Goal: Transaction & Acquisition: Complete application form

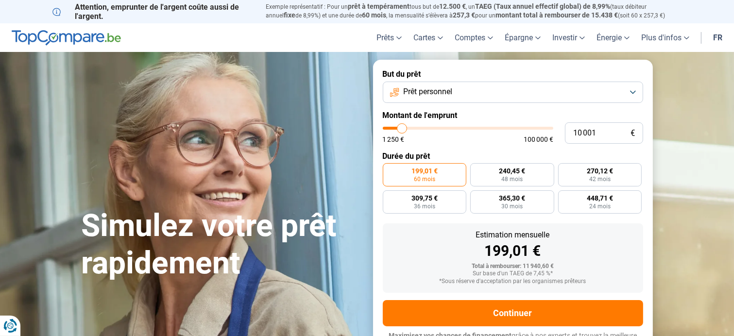
type input "9 500"
type input "9500"
type input "10 250"
type input "10250"
type input "11 500"
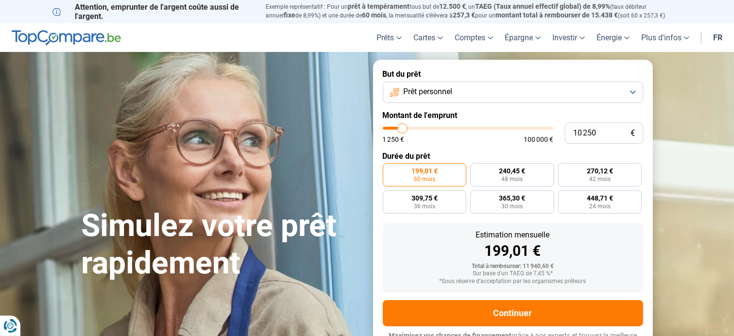
type input "11500"
type input "14 250"
type input "14250"
type input "17 500"
type input "17500"
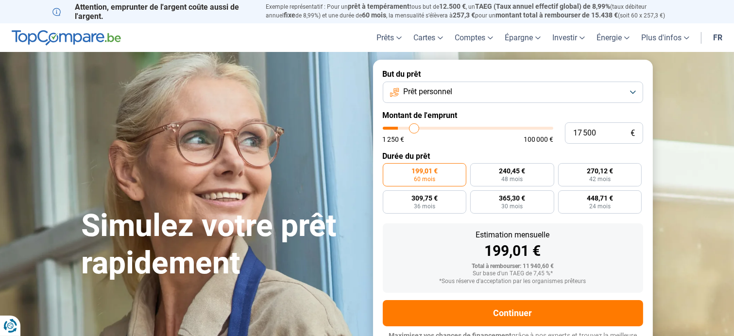
type input "20 750"
type input "20750"
type input "24 500"
type input "24500"
type input "27 250"
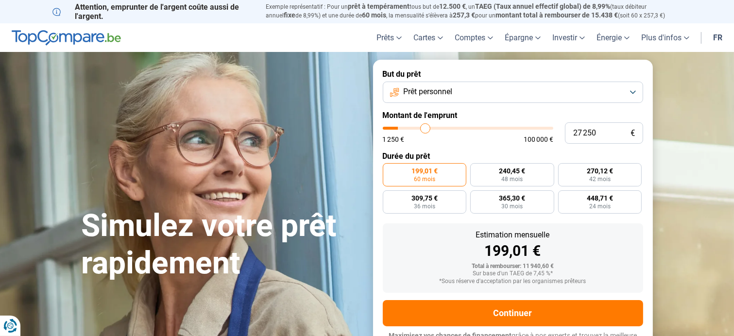
type input "27250"
type input "29 750"
type input "29750"
type input "31 500"
type input "31500"
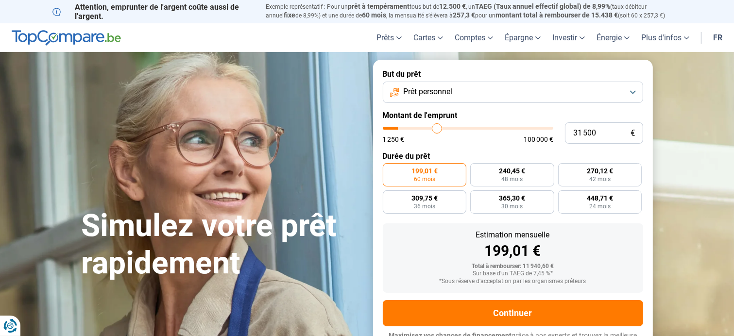
type input "33 250"
type input "33250"
type input "36 500"
type input "36500"
type input "37 500"
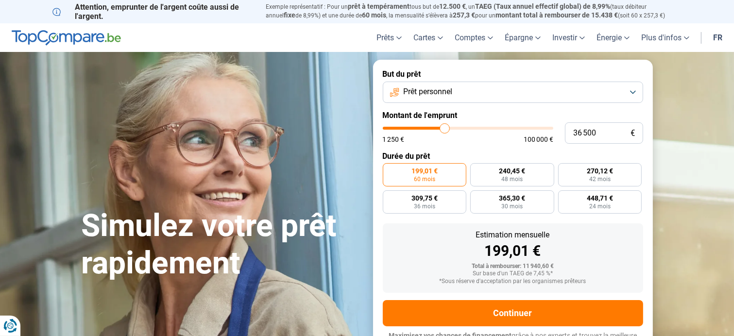
type input "37500"
type input "37 750"
type input "37750"
type input "38 250"
type input "38250"
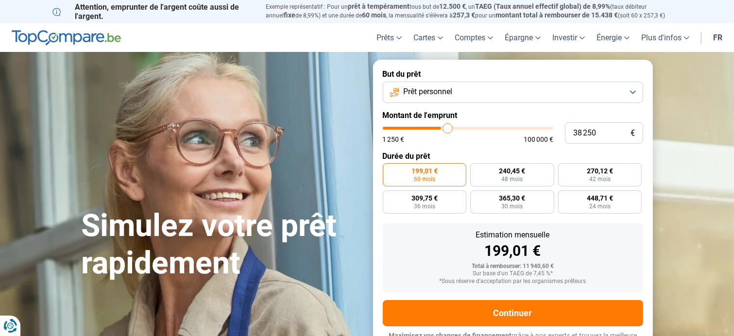
type input "38 750"
type input "38750"
type input "39 000"
type input "39000"
type input "39 250"
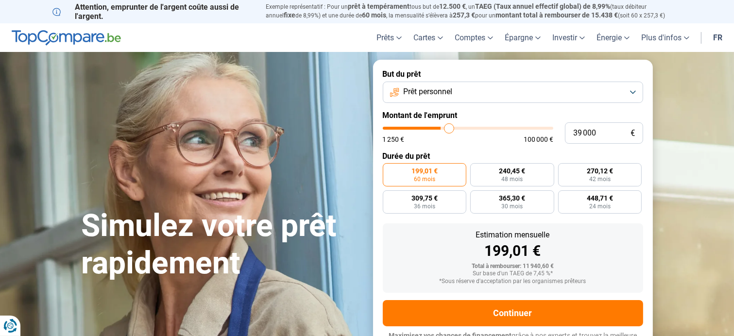
type input "39250"
type input "39 750"
type input "39750"
type input "42 250"
type input "42250"
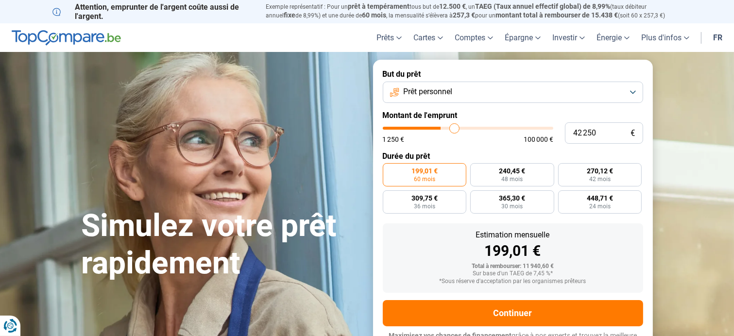
type input "44 750"
type input "44750"
type input "47 250"
type input "47250"
type input "50 750"
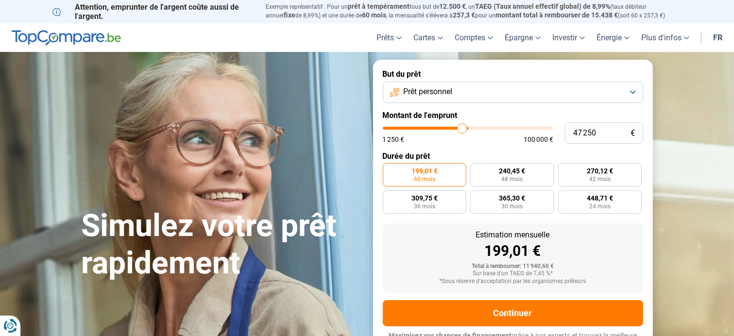
type input "50750"
type input "51 750"
type input "51750"
type input "52 750"
type input "52750"
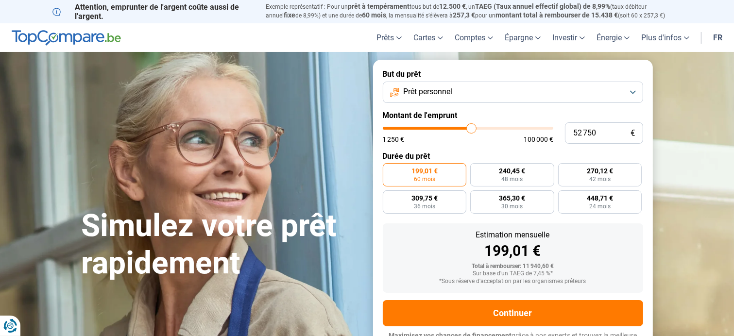
type input "53 250"
type input "53250"
type input "53 750"
type input "53750"
type input "52 500"
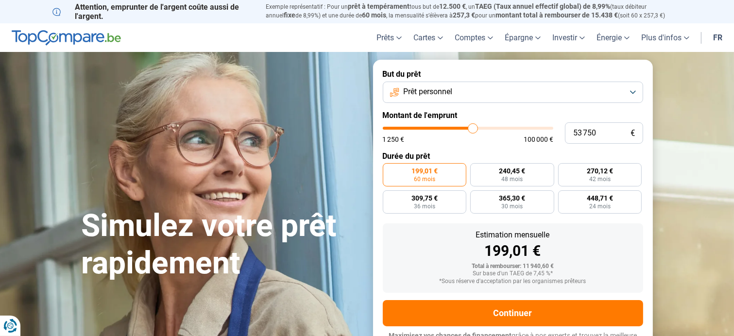
type input "52500"
type input "50 750"
type input "50750"
type input "49 000"
type input "49000"
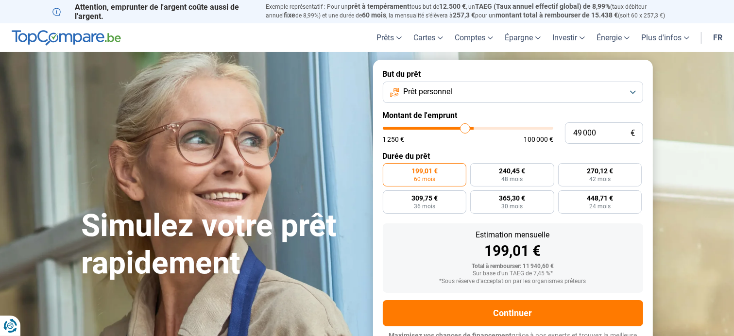
type input "47 000"
type input "47000"
type input "44 500"
type input "44500"
type input "43 750"
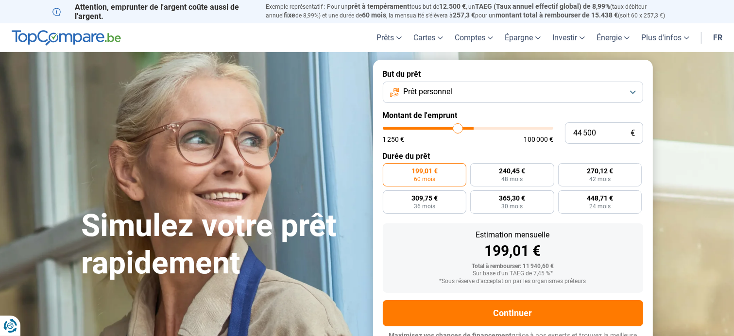
type input "43750"
type input "43 250"
type input "43250"
type input "42 500"
type input "42500"
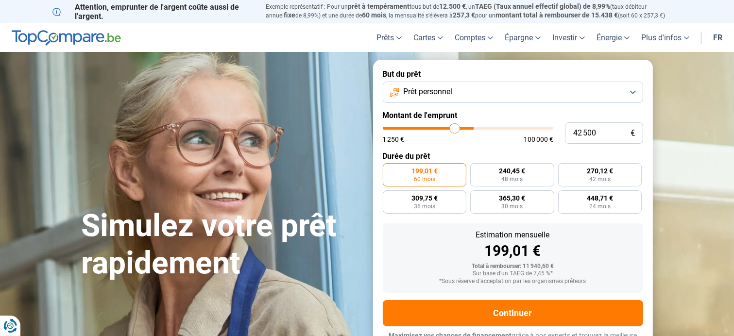
type input "41 750"
type input "41750"
type input "40 250"
type input "40250"
type input "39 000"
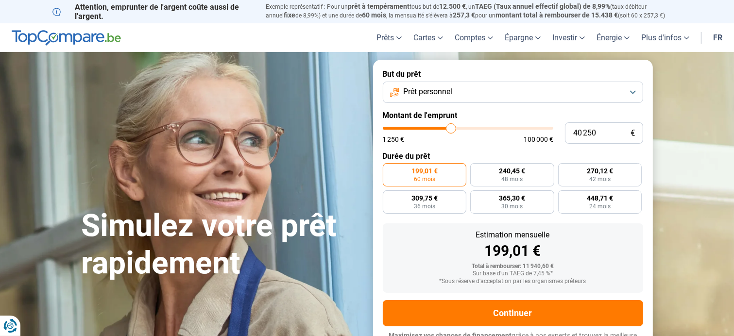
type input "39000"
type input "37 250"
type input "37250"
type input "35 500"
type input "35500"
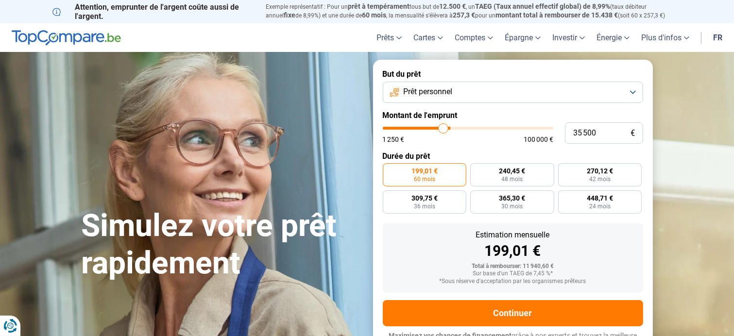
type input "34 000"
type input "34000"
type input "32 750"
type input "32750"
type input "32 000"
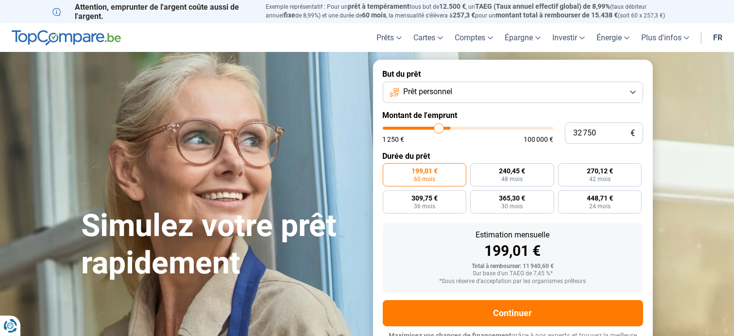
type input "32000"
type input "31 500"
type input "31500"
type input "31 250"
type input "31250"
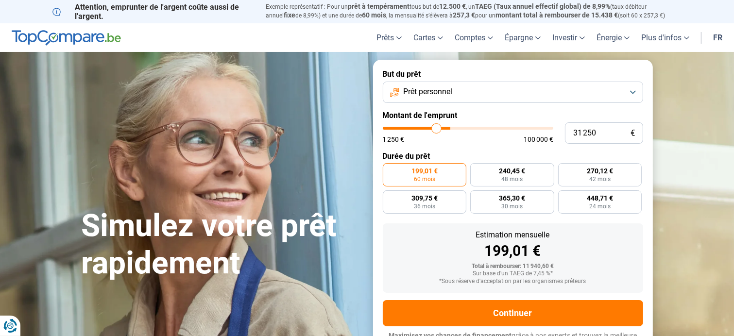
type input "31 000"
type input "31000"
type input "30 250"
type input "30250"
type input "30 000"
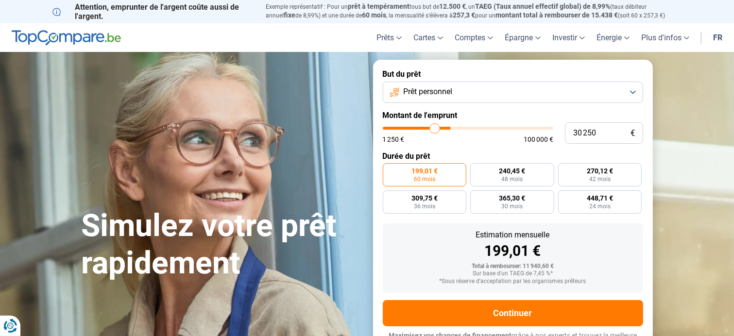
type input "30000"
type input "29 750"
type input "29750"
type input "29 500"
type input "29500"
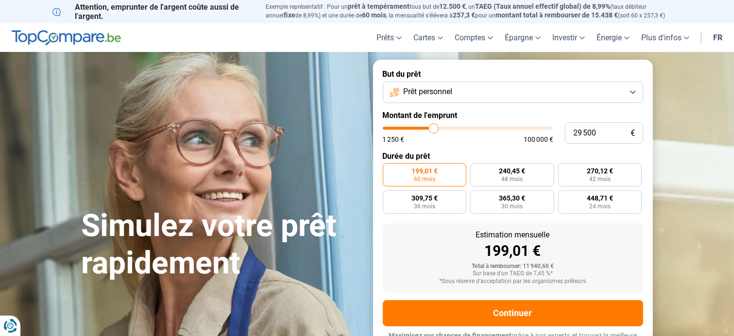
type input "29 250"
type input "29250"
type input "28 000"
type input "28000"
type input "26 250"
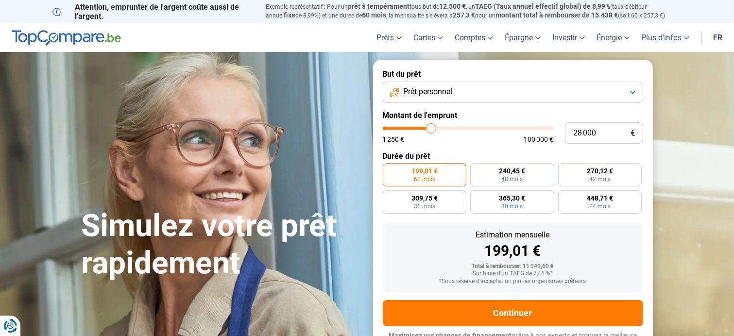
type input "26250"
type input "25 000"
type input "25000"
type input "23 250"
type input "23250"
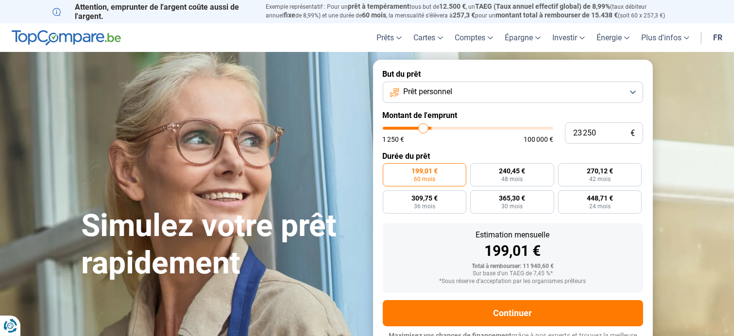
type input "22 500"
type input "22500"
type input "22 250"
type input "22250"
type input "22 000"
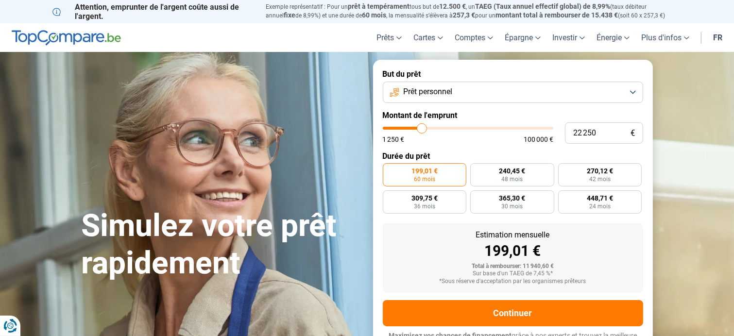
type input "22000"
type input "21 750"
type input "21750"
type input "21 500"
type input "21500"
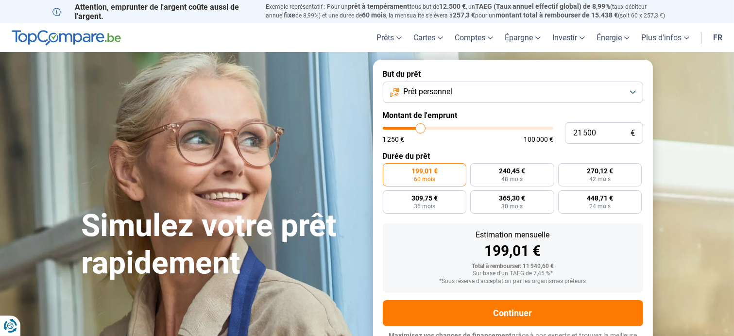
type input "21 000"
type input "21000"
type input "20 750"
type input "20750"
type input "20 500"
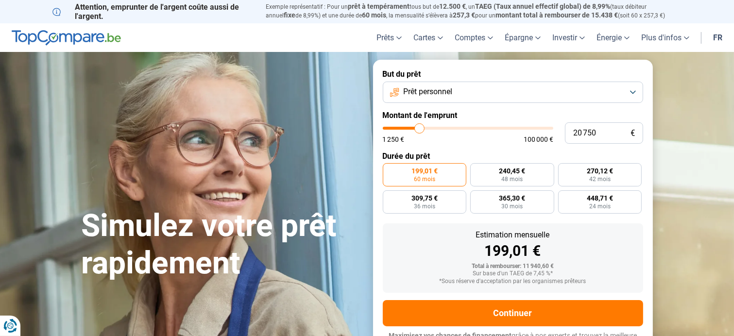
type input "20500"
type input "20 250"
type input "20250"
type input "20 000"
type input "20000"
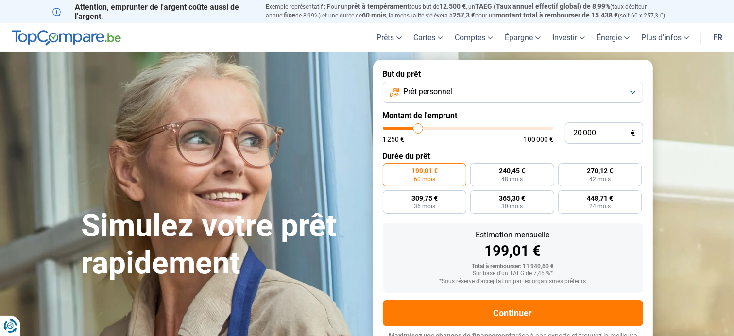
type input "19 750"
type input "19750"
type input "20 000"
type input "20000"
type input "20 500"
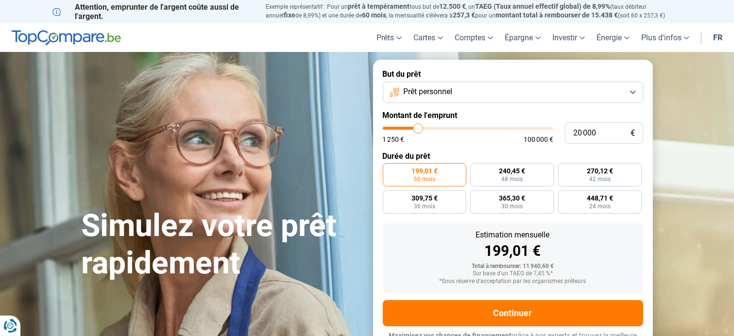
type input "20500"
type input "20 750"
type input "20750"
type input "21 000"
type input "21000"
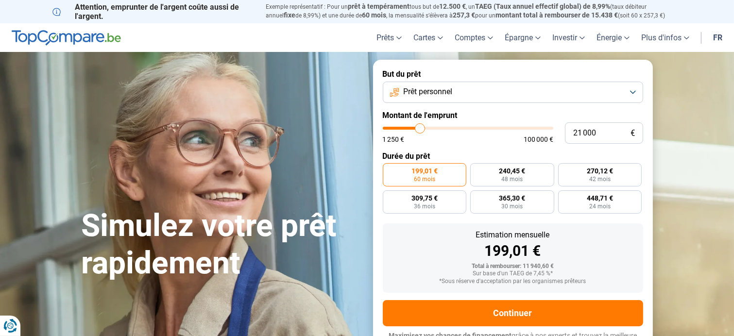
type input "21 250"
type input "21250"
type input "21 500"
drag, startPoint x: 400, startPoint y: 129, endPoint x: 420, endPoint y: 136, distance: 21.8
type input "21500"
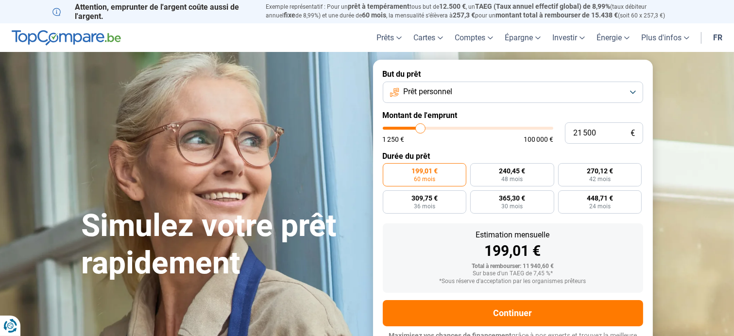
click at [420, 130] on input "range" at bounding box center [468, 128] width 170 height 3
radio input "false"
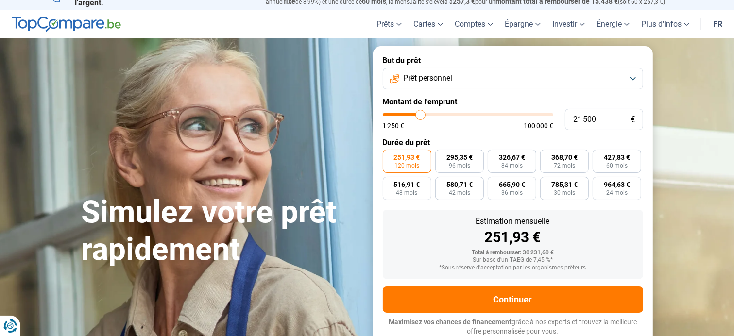
scroll to position [15, 0]
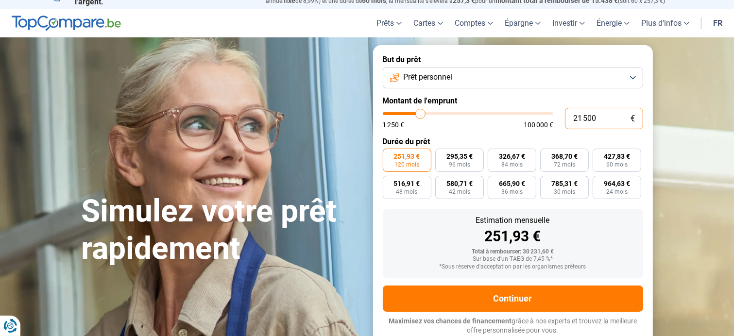
click at [602, 118] on input "21 500" at bounding box center [604, 118] width 78 height 21
type input "2 150"
type input "2250"
type input "215"
type input "1250"
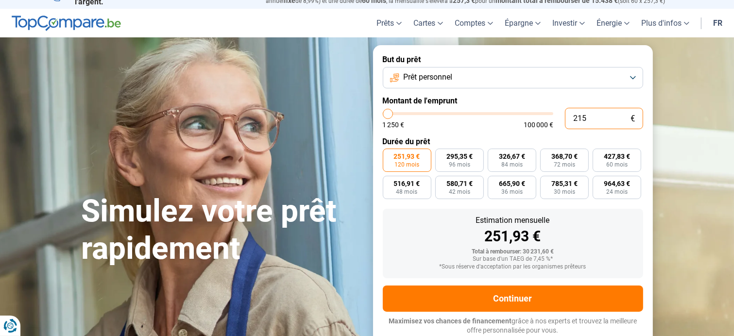
type input "21"
type input "1250"
type input "2"
type input "1250"
type input "20"
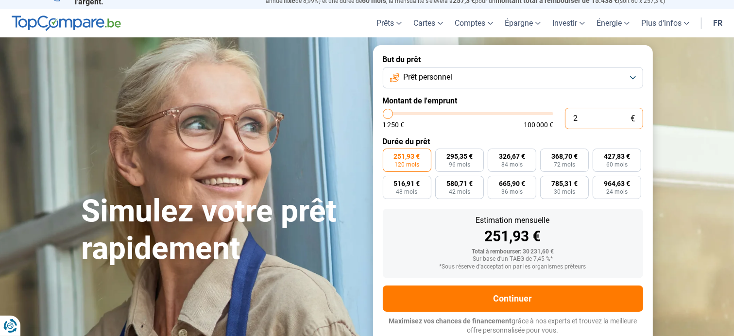
type input "1250"
type input "200"
type input "1250"
type input "2 000"
type input "2000"
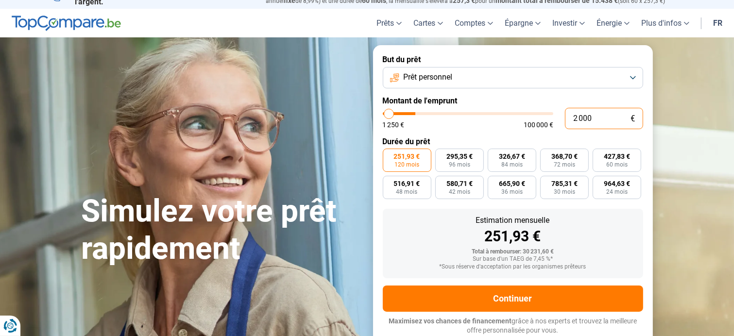
type input "20 000"
type input "20000"
radio input "true"
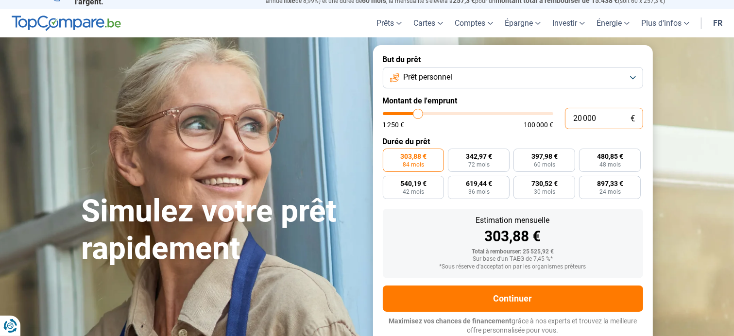
type input "20 000"
click at [412, 162] on span "84 mois" at bounding box center [412, 165] width 21 height 6
click at [389, 155] on input "303,88 € 84 mois" at bounding box center [386, 152] width 6 height 6
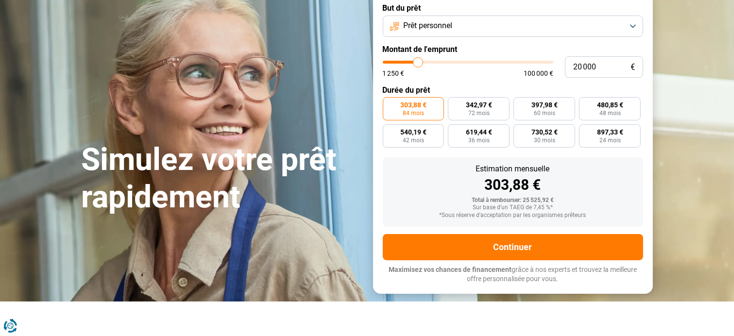
scroll to position [160, 0]
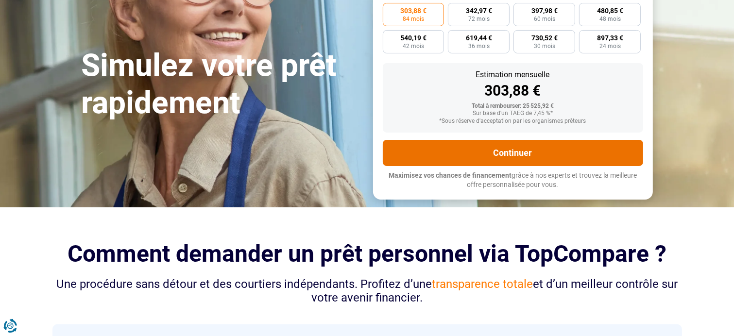
click at [507, 149] on button "Continuer" at bounding box center [513, 153] width 260 height 26
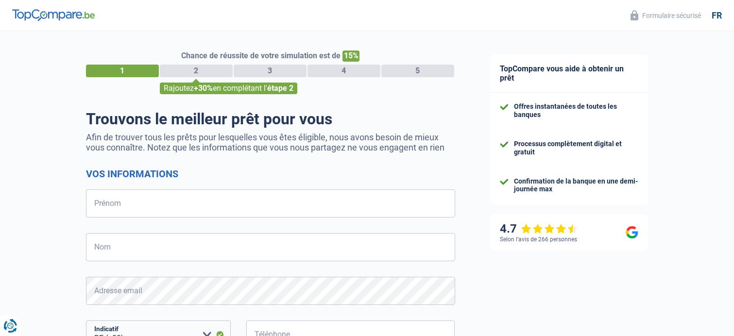
select select "32"
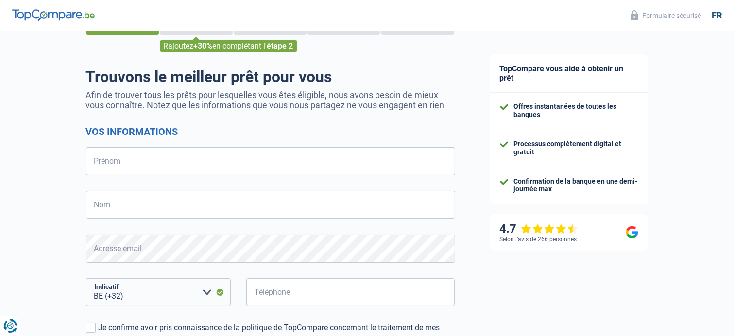
scroll to position [97, 0]
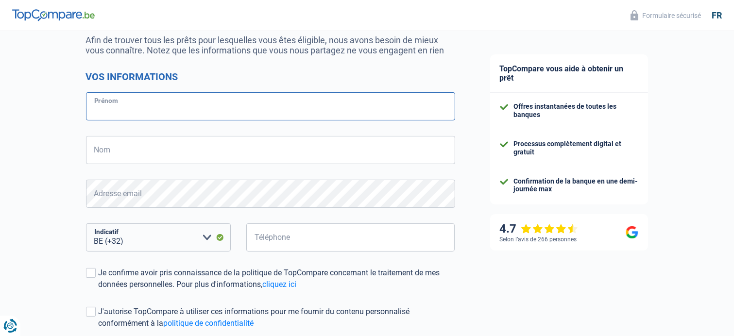
click at [113, 105] on input "Prénom" at bounding box center [270, 106] width 369 height 28
type input "Fabrice"
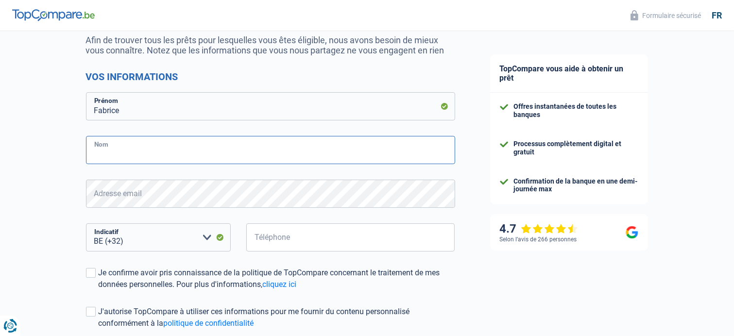
click at [109, 149] on input "Nom" at bounding box center [270, 150] width 369 height 28
type input "Billy"
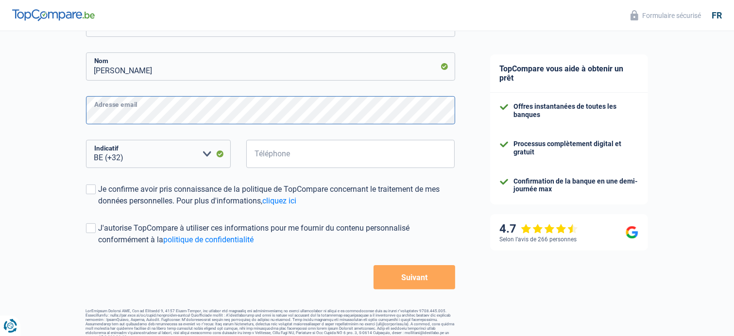
scroll to position [192, 0]
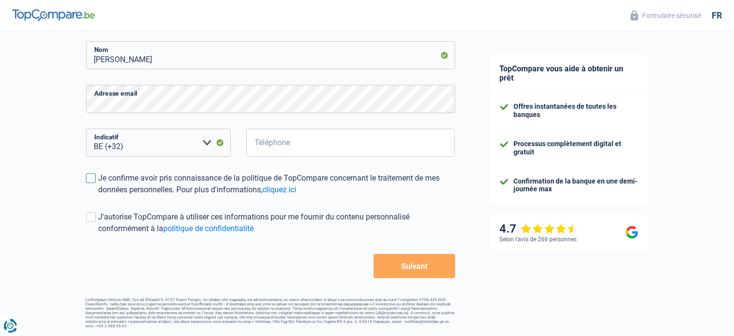
click at [91, 180] on span at bounding box center [91, 178] width 10 height 10
click at [99, 196] on input "Je confirme avoir pris connaissance de la politique de TopCompare concernant le…" at bounding box center [99, 196] width 0 height 0
click at [416, 261] on button "Suivant" at bounding box center [413, 266] width 81 height 24
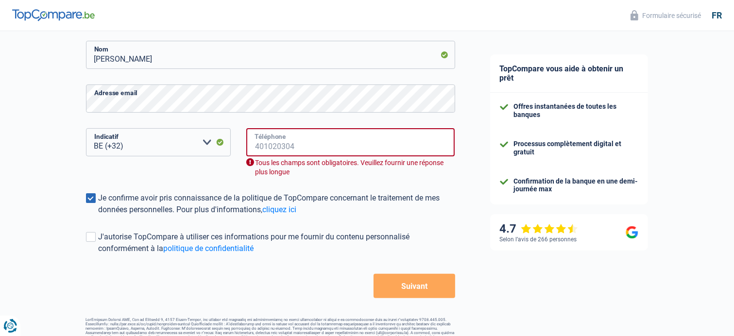
click at [255, 141] on input "Téléphone" at bounding box center [350, 142] width 209 height 28
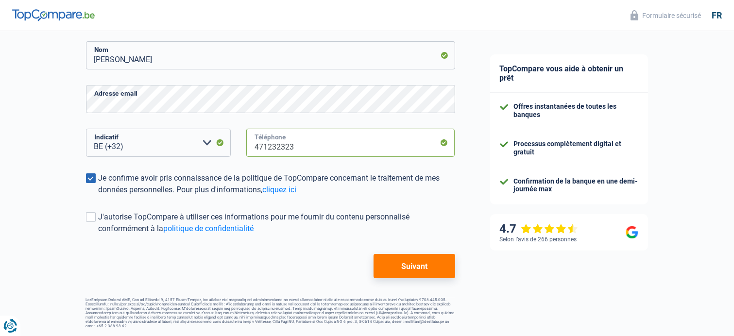
type input "471232323"
click at [412, 267] on button "Suivant" at bounding box center [413, 266] width 81 height 24
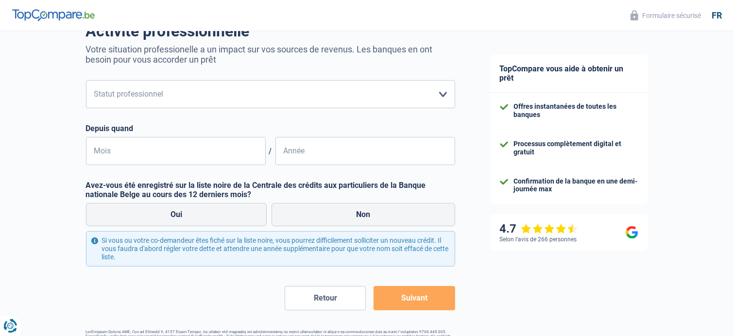
scroll to position [97, 0]
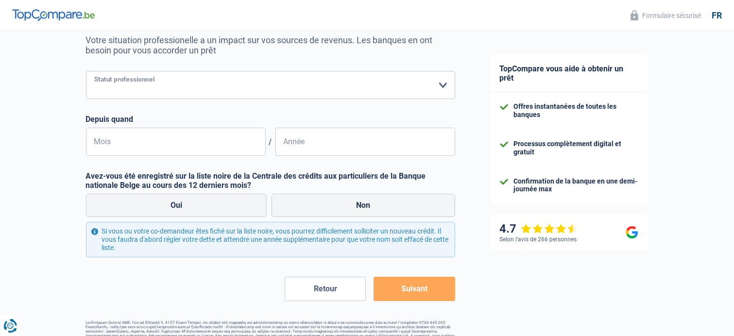
click at [109, 84] on select "Ouvrier Employé privé Employé public Invalide Indépendant Pensionné Chômeur Mut…" at bounding box center [270, 85] width 369 height 28
select select "privateEmployee"
click at [86, 71] on select "Ouvrier Employé privé Employé public Invalide Indépendant Pensionné Chômeur Mut…" at bounding box center [270, 85] width 369 height 28
